Goal: Navigation & Orientation: Find specific page/section

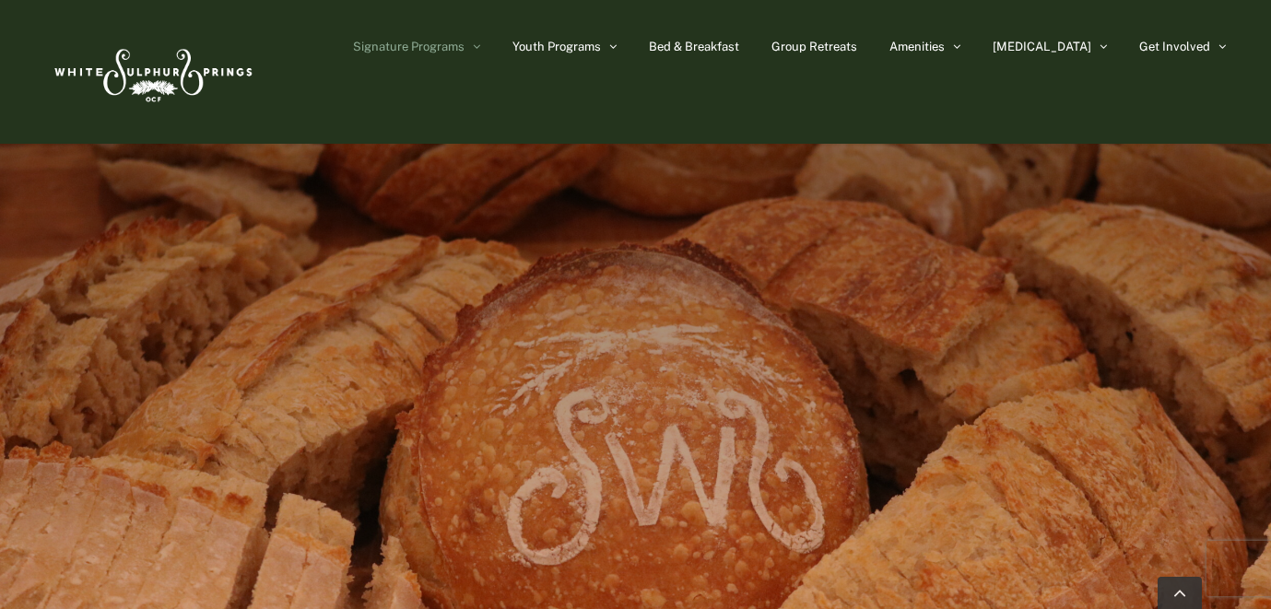
scroll to position [947, 0]
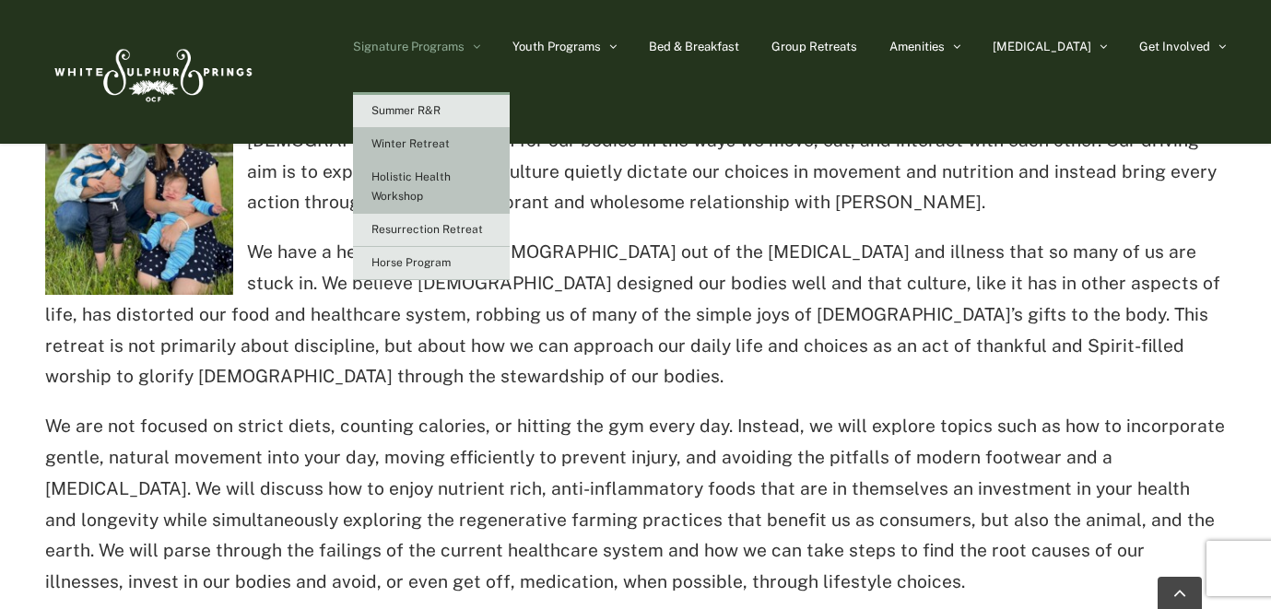
click at [482, 129] on link "Winter Retreat" at bounding box center [431, 144] width 157 height 33
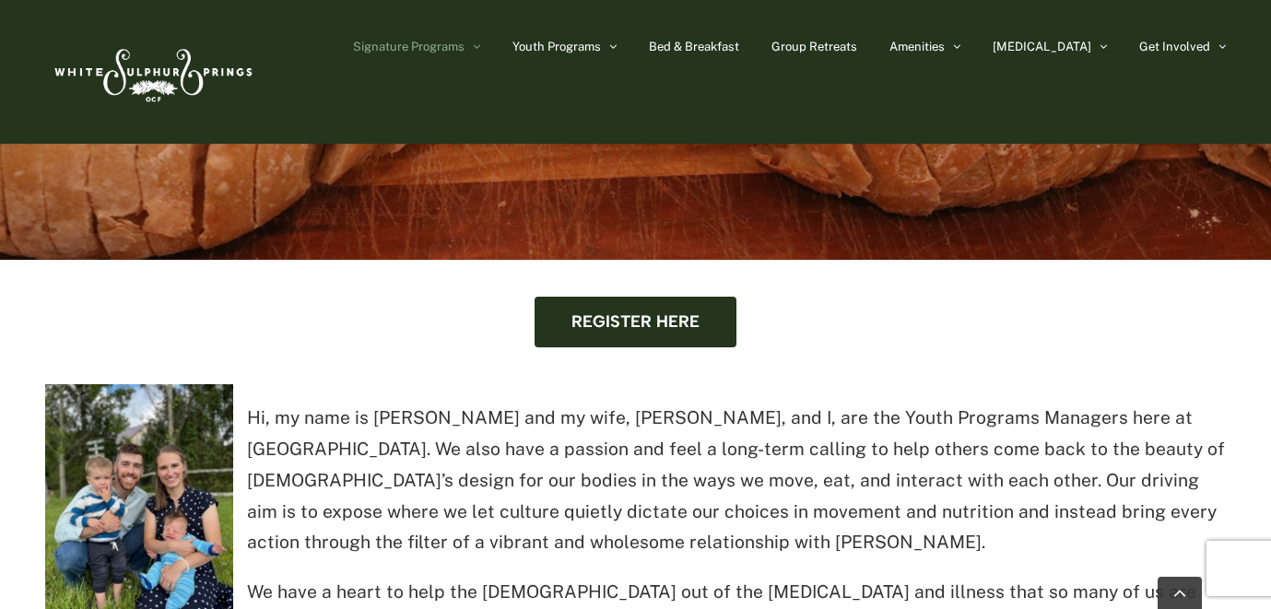
scroll to position [573, 0]
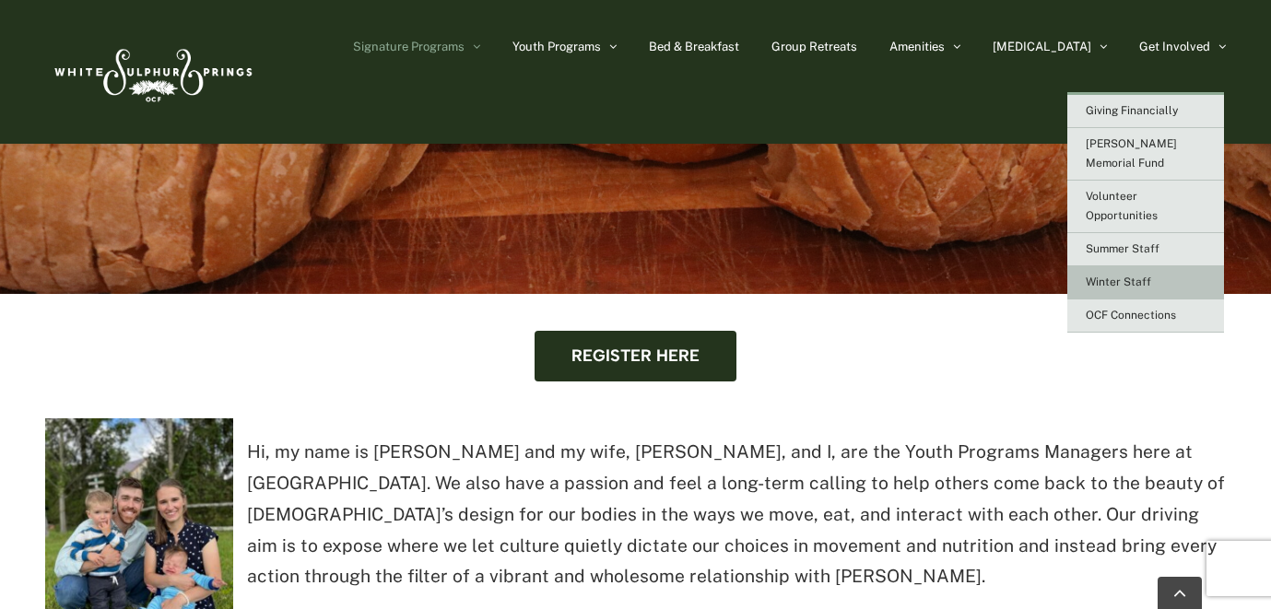
click at [1129, 266] on link "Winter Staff" at bounding box center [1145, 282] width 157 height 33
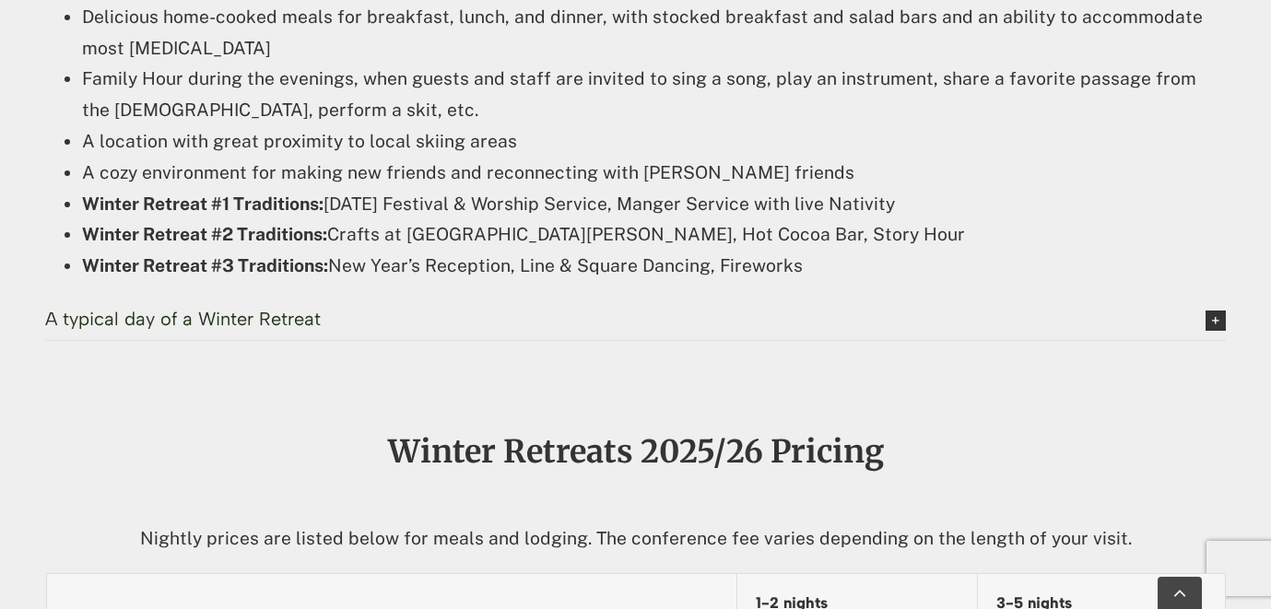
scroll to position [1403, 0]
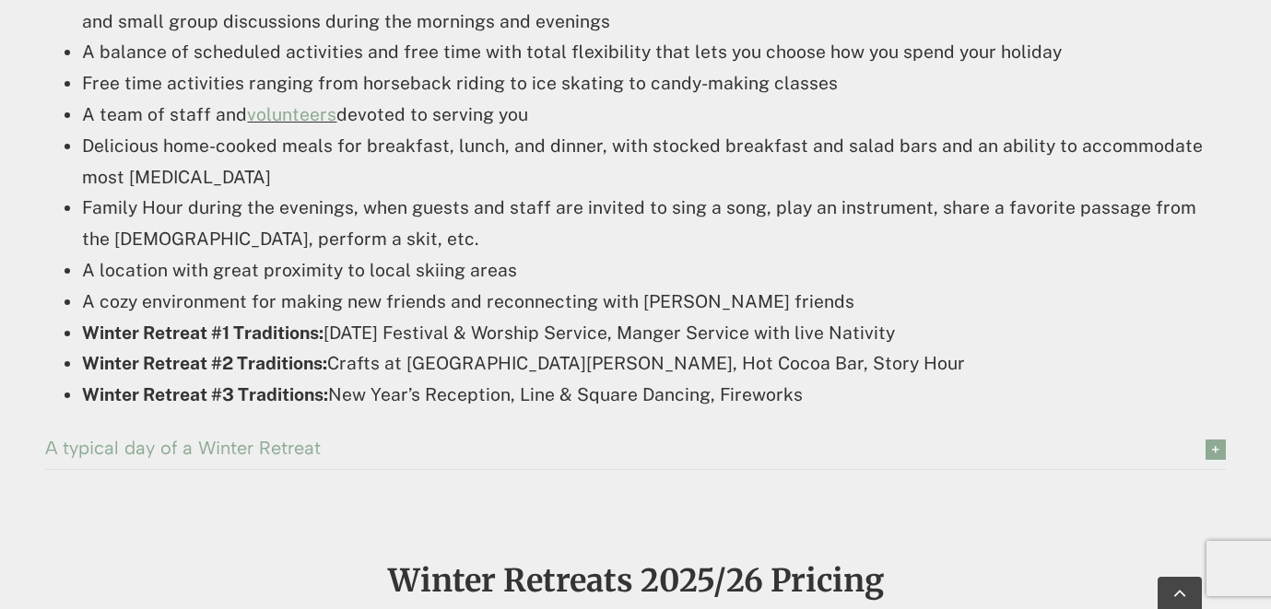
click at [1212, 450] on icon at bounding box center [1216, 450] width 20 height 20
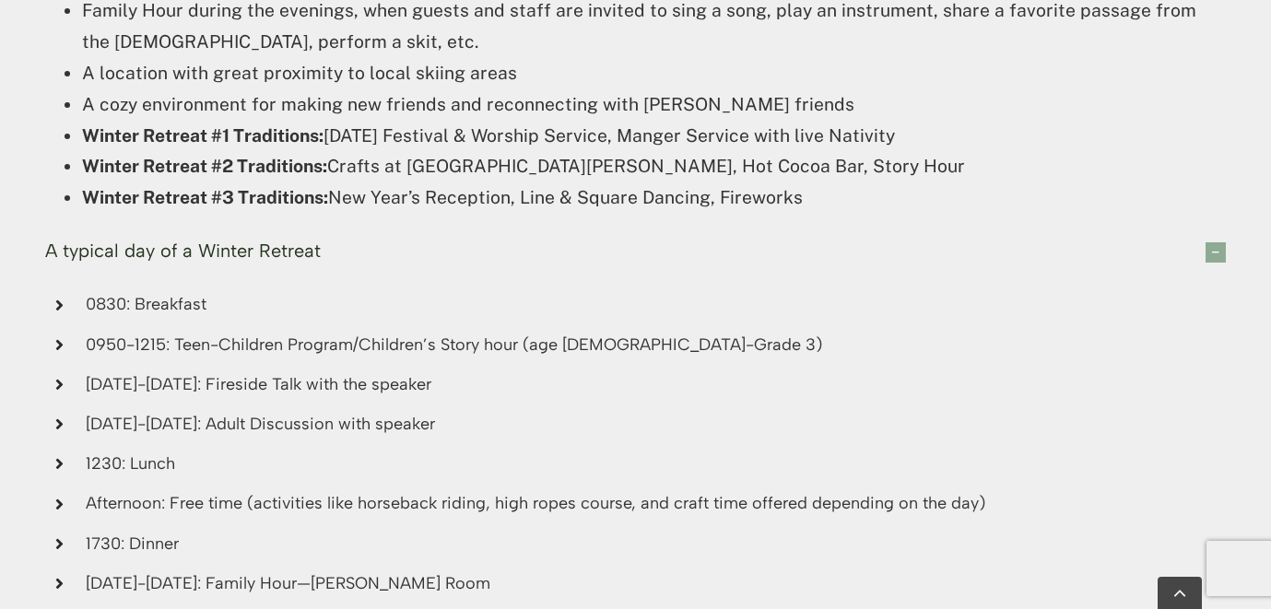
scroll to position [1599, 0]
click at [1217, 256] on icon at bounding box center [1216, 253] width 20 height 20
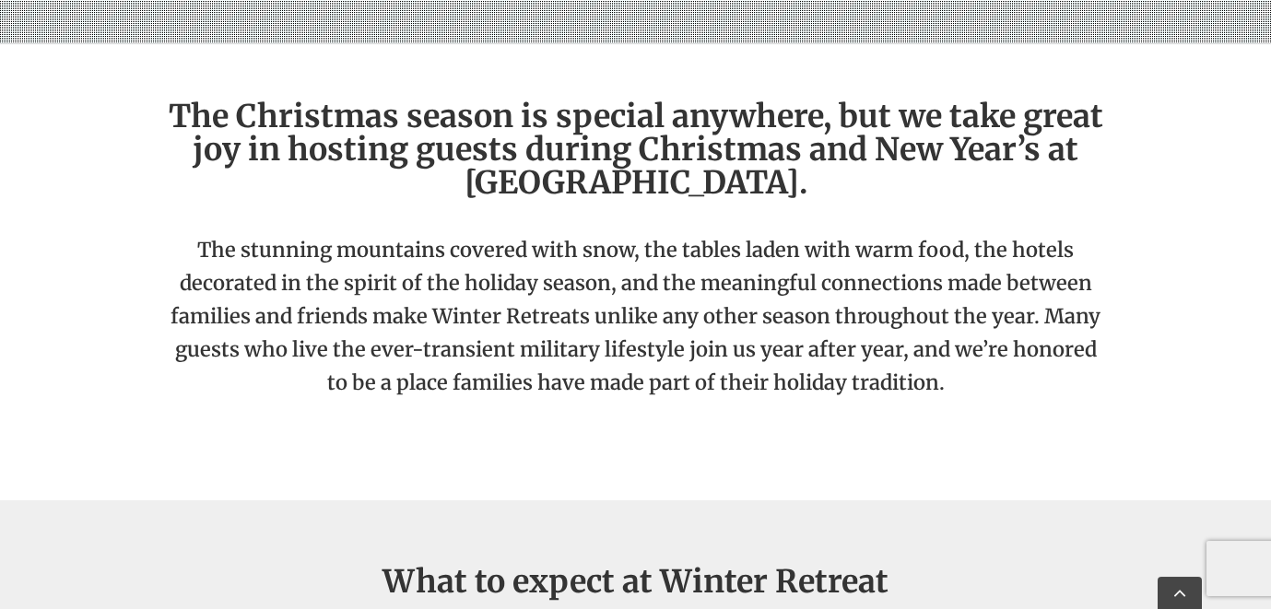
scroll to position [0, 0]
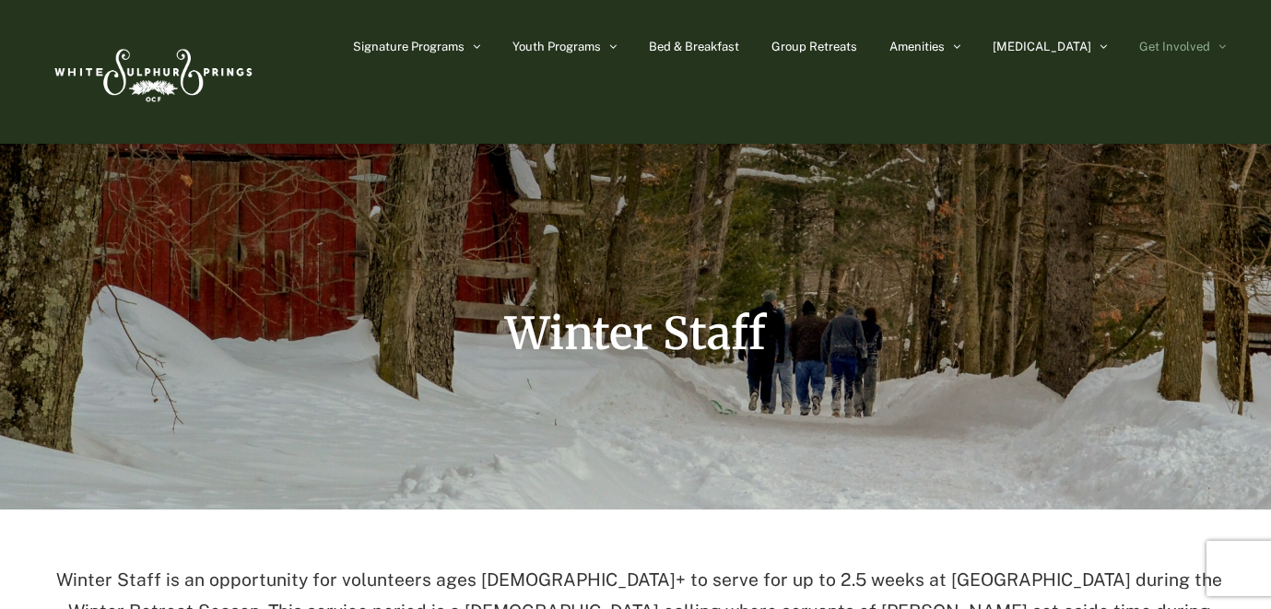
scroll to position [122, 0]
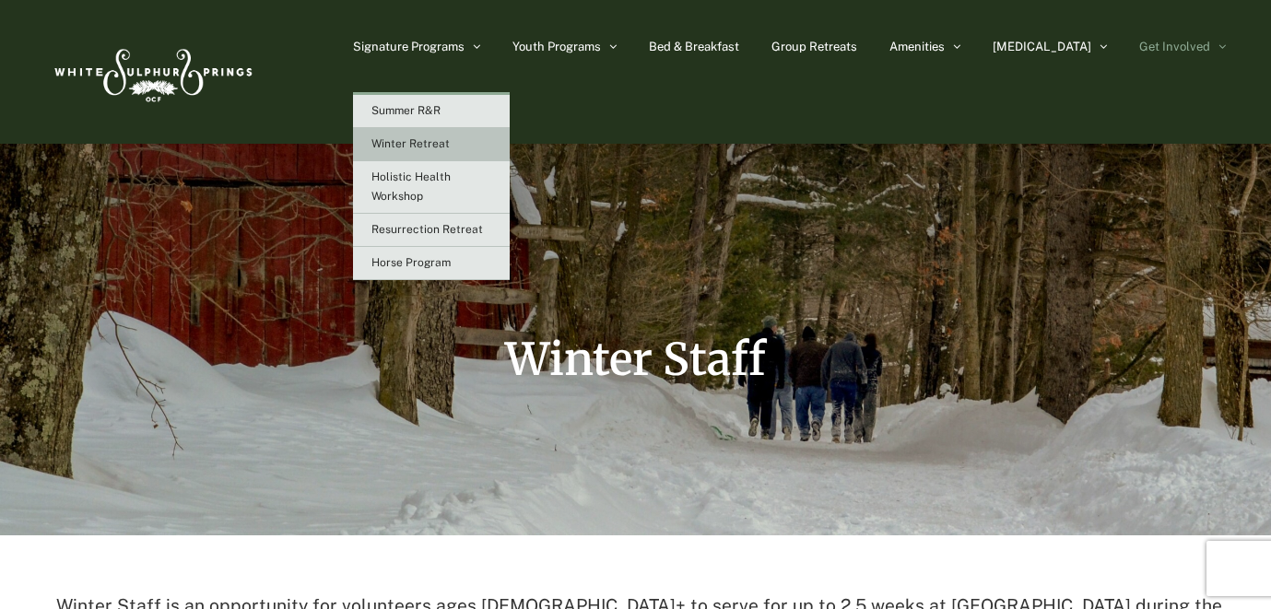
click at [500, 160] on link "Winter Retreat" at bounding box center [431, 144] width 157 height 33
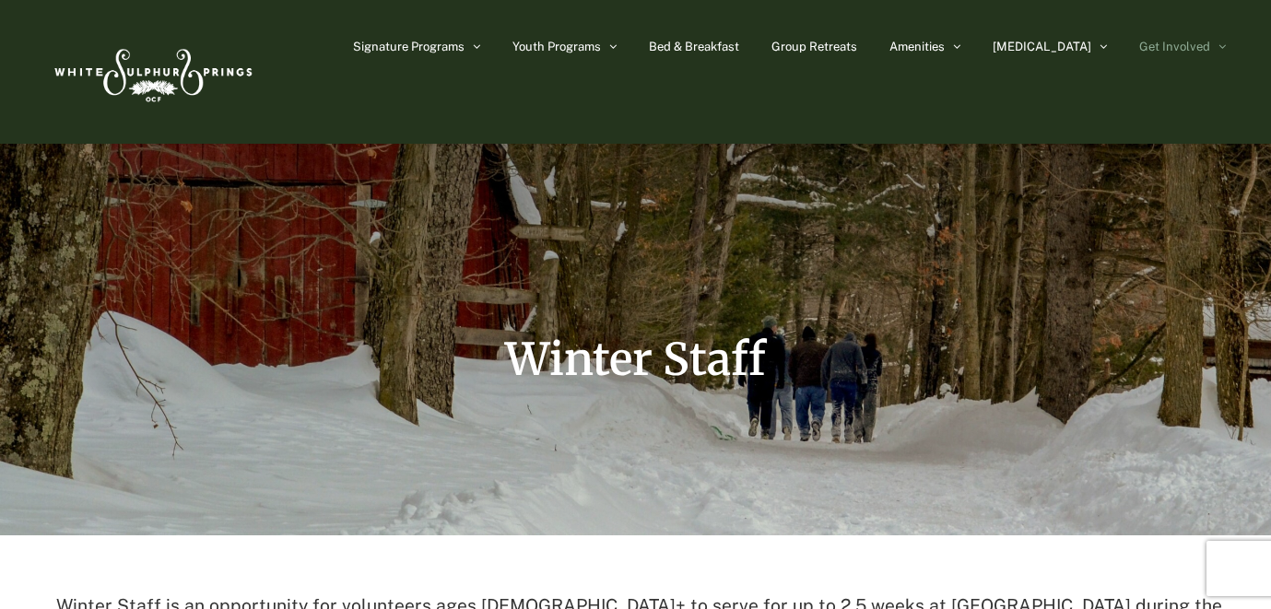
click at [186, 71] on img at bounding box center [152, 72] width 212 height 87
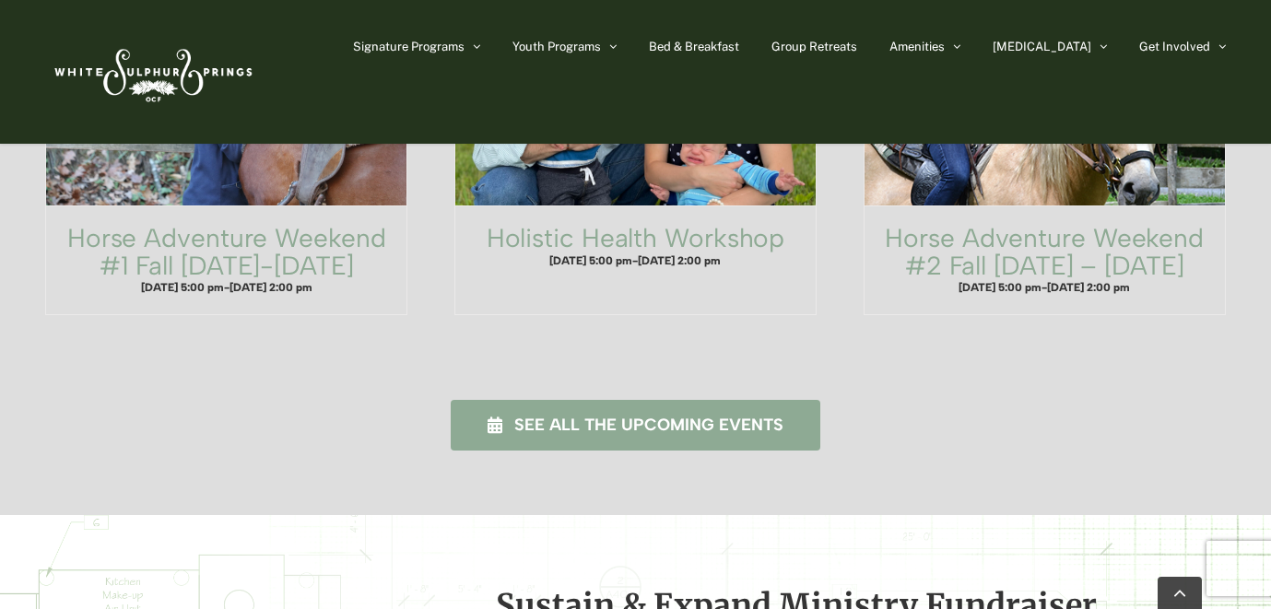
scroll to position [1286, 0]
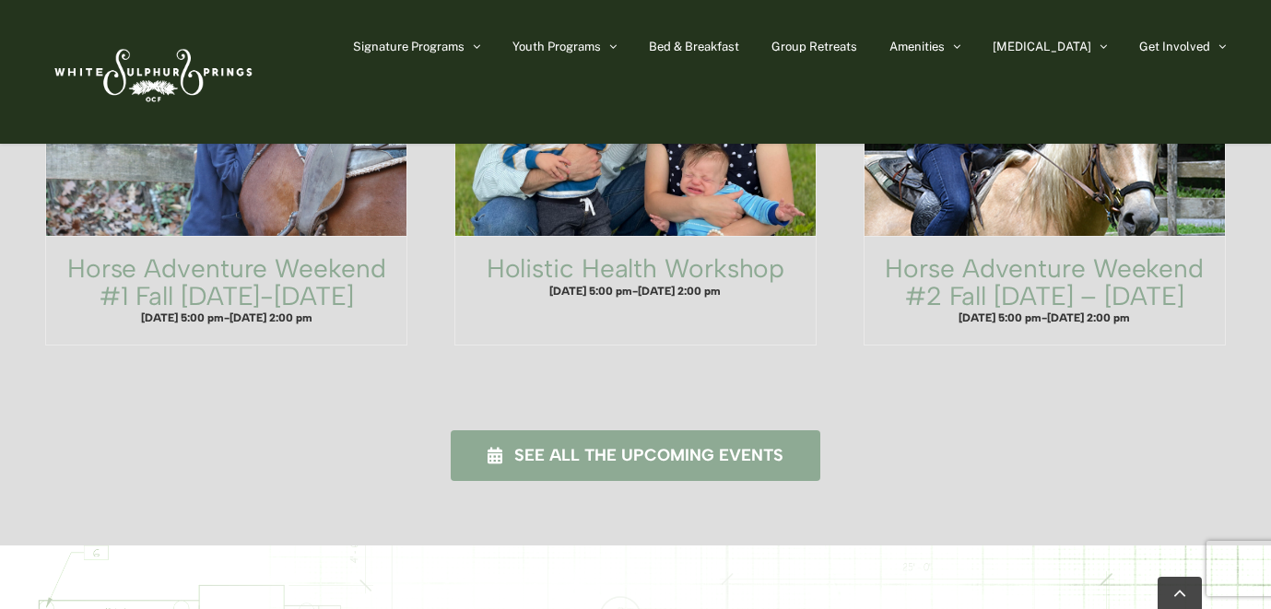
click at [579, 430] on link "See all the upcoming events" at bounding box center [636, 455] width 370 height 51
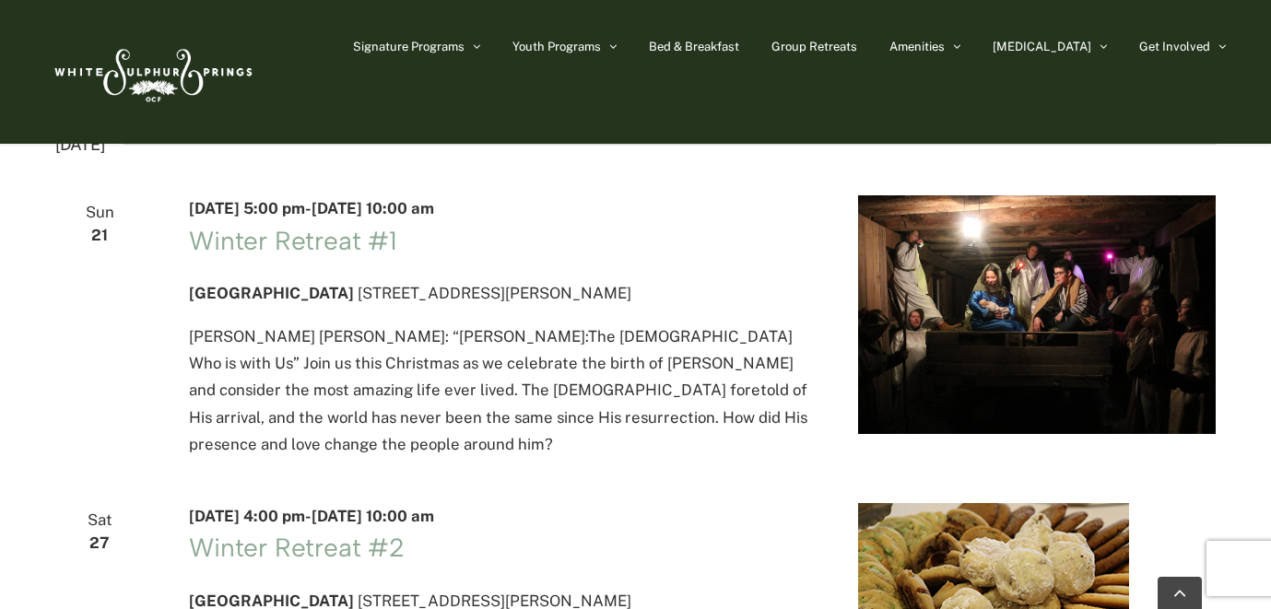
scroll to position [2884, 0]
